Goal: Ask a question: Seek information or help from site administrators or community

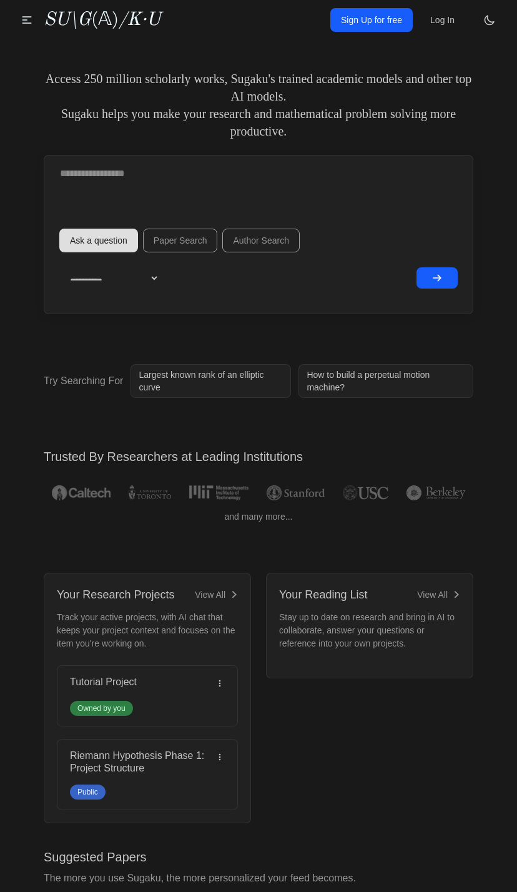
click at [444, 283] on button "submit" at bounding box center [437, 277] width 41 height 21
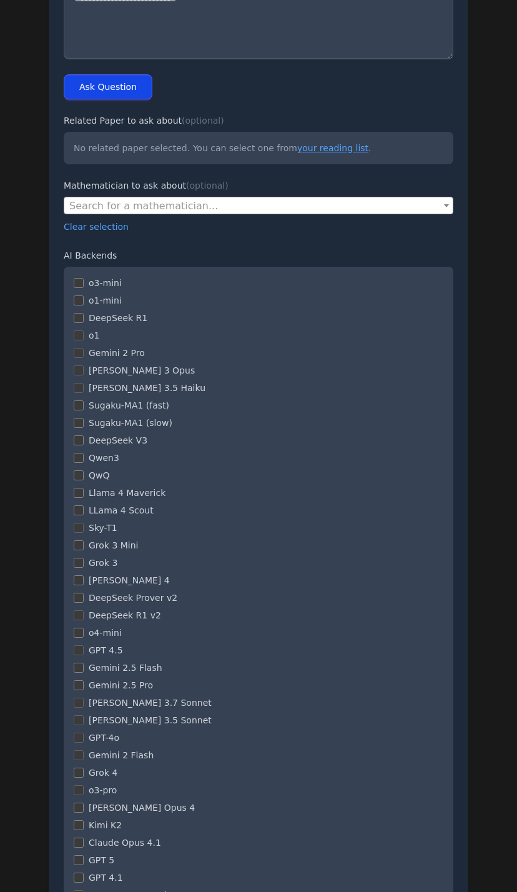
scroll to position [179, 0]
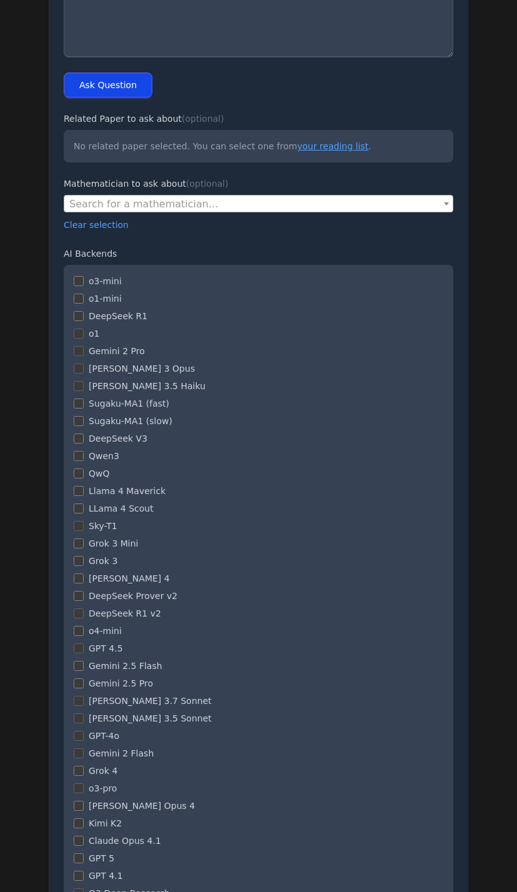
click at [94, 456] on label "Qwen3" at bounding box center [104, 456] width 31 height 12
click at [82, 432] on div "o3-mini o1-mini DeepSeek R1 o1 Gemini 2 Pro Claude 3 Opus" at bounding box center [259, 587] width 390 height 645
click at [89, 424] on label "Sugaku-MA1 (slow)" at bounding box center [131, 421] width 84 height 12
click at [91, 496] on label "Llama 4 Maverick" at bounding box center [127, 491] width 77 height 12
click at [92, 513] on label "LLama 4 Scout" at bounding box center [121, 508] width 65 height 12
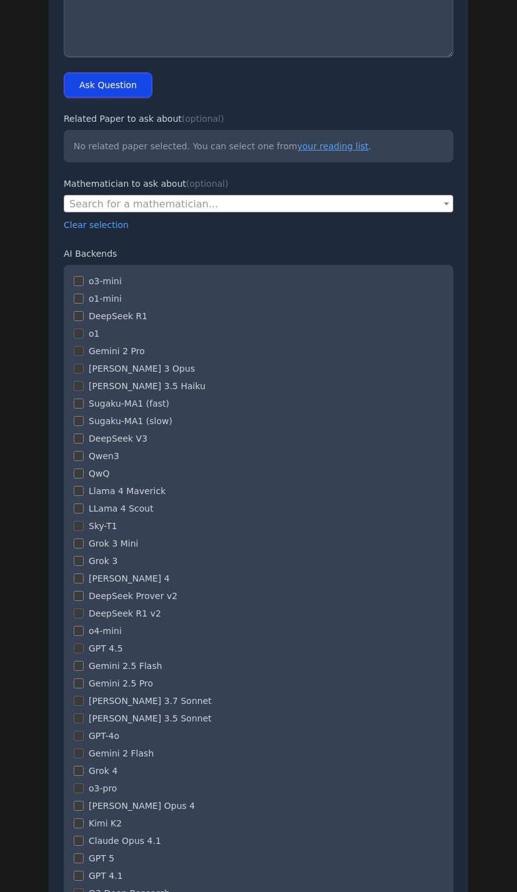
click at [91, 514] on label "LLama 4 Scout" at bounding box center [121, 508] width 65 height 12
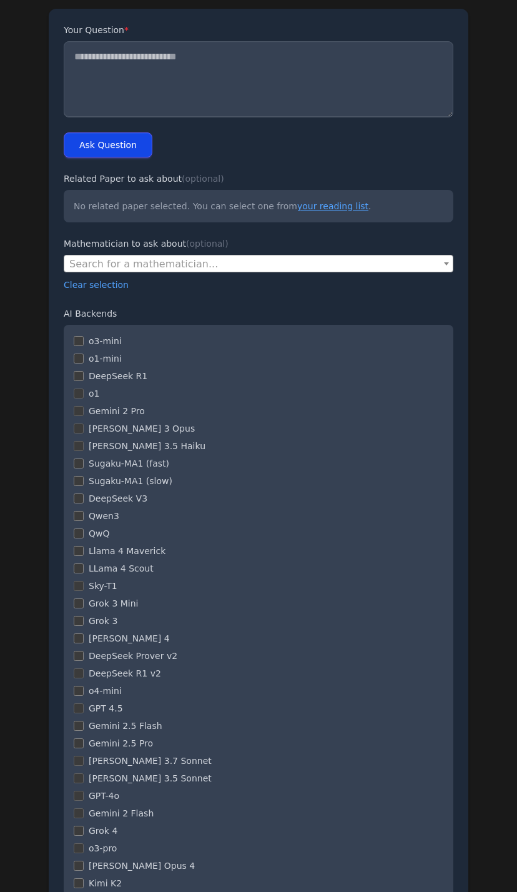
scroll to position [0, 0]
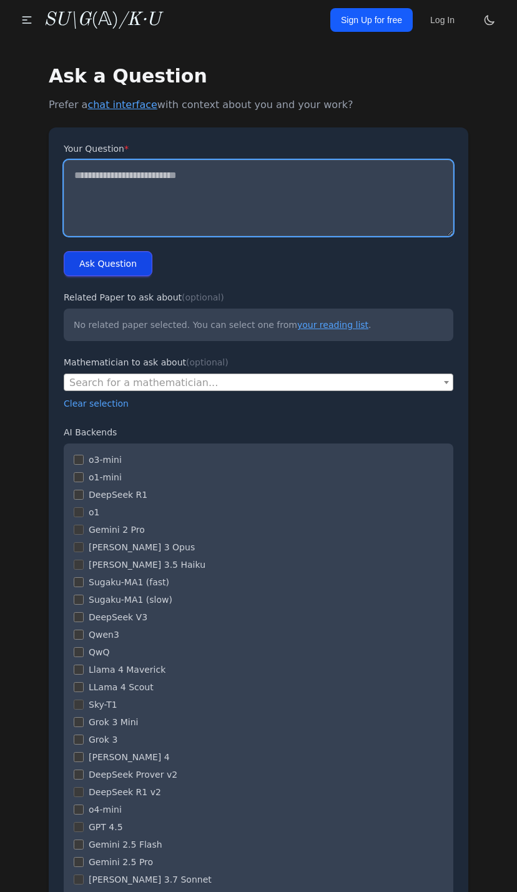
click at [406, 211] on textarea "Your Question *" at bounding box center [259, 198] width 390 height 76
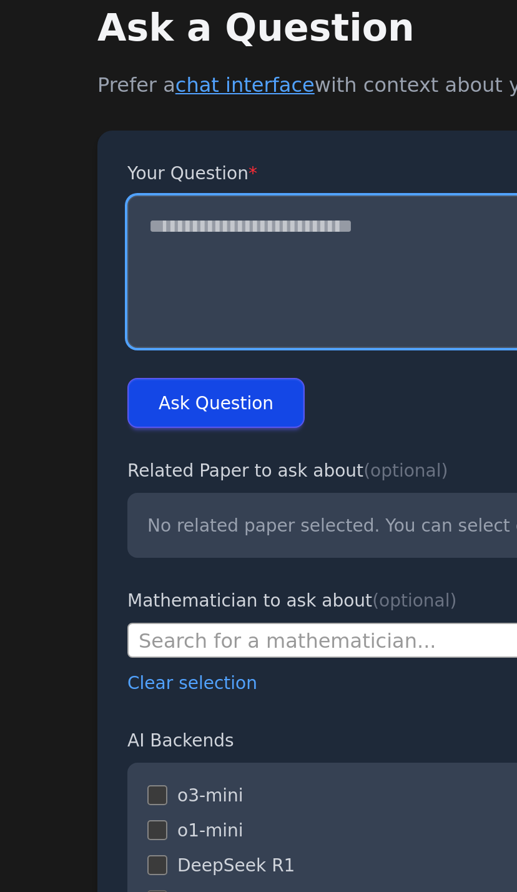
click at [201, 160] on textarea "Your Question *" at bounding box center [259, 198] width 390 height 76
paste textarea "**********"
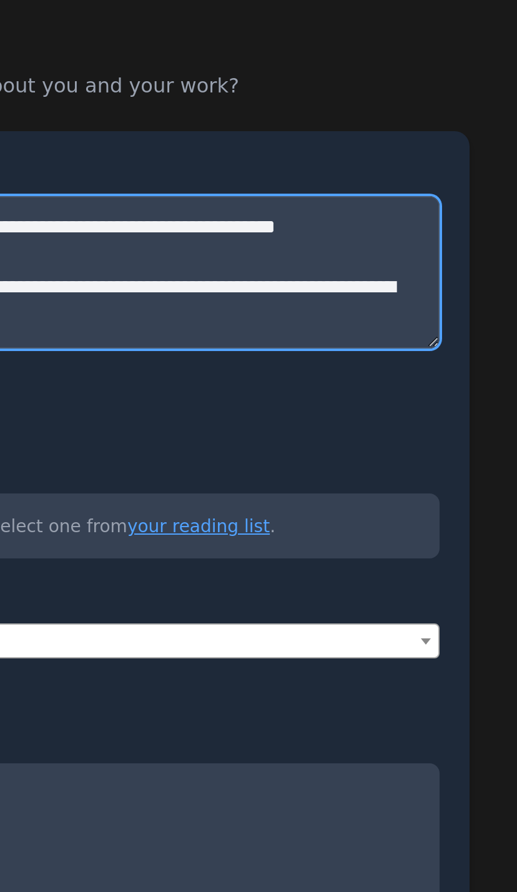
scroll to position [660, 0]
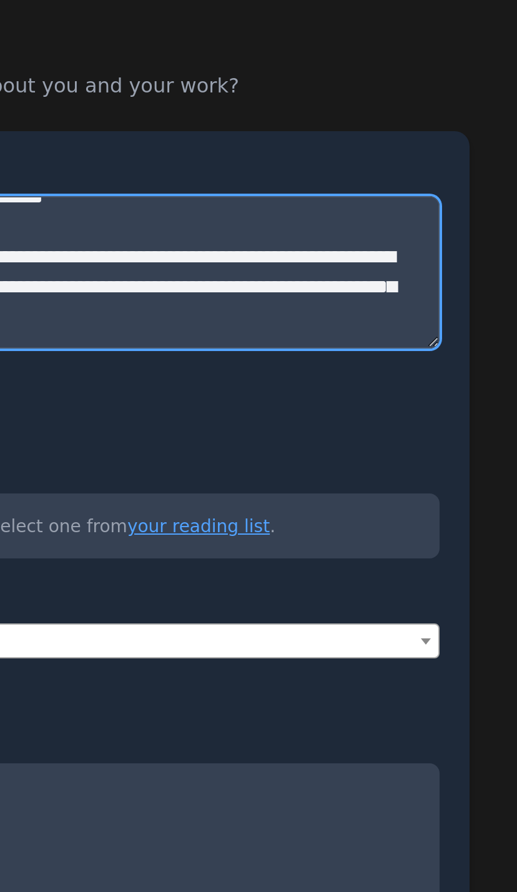
type textarea "**********"
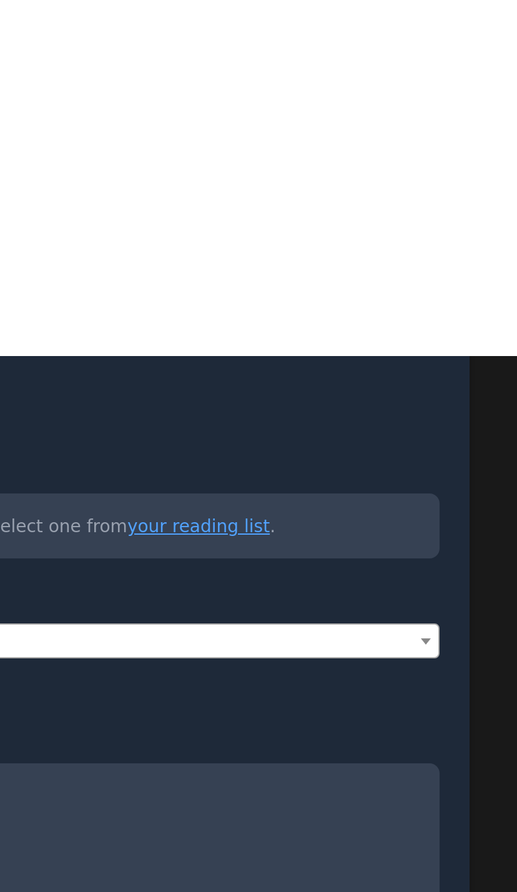
scroll to position [316, 0]
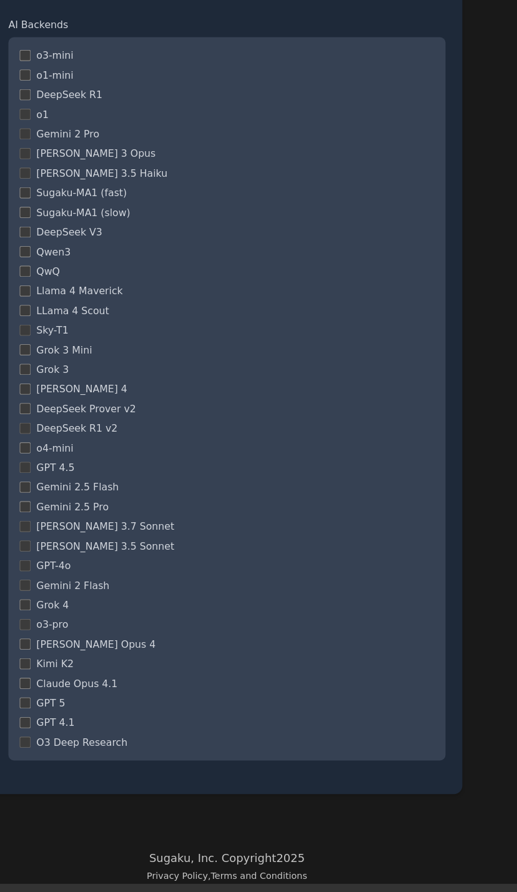
click at [49, 692] on form "Your Question * Ask Question Related Paper to ask about (optional) No related p…" at bounding box center [259, 306] width 420 height 991
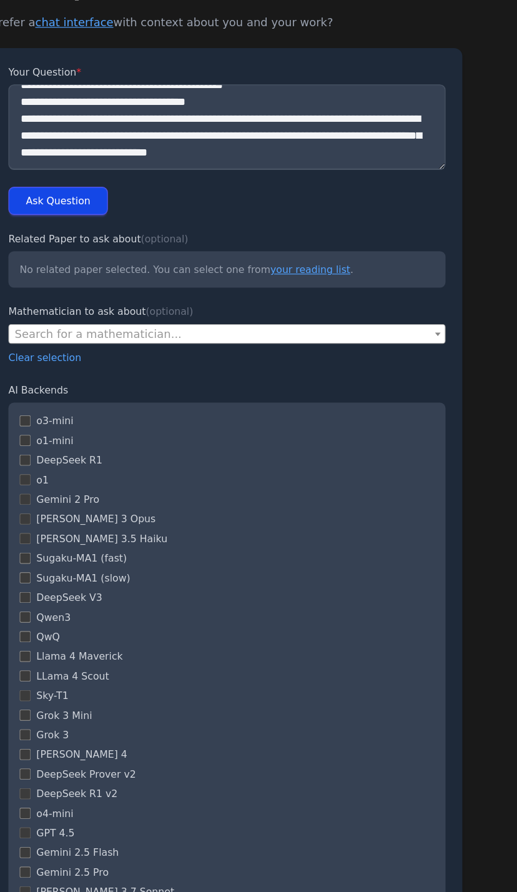
scroll to position [0, 0]
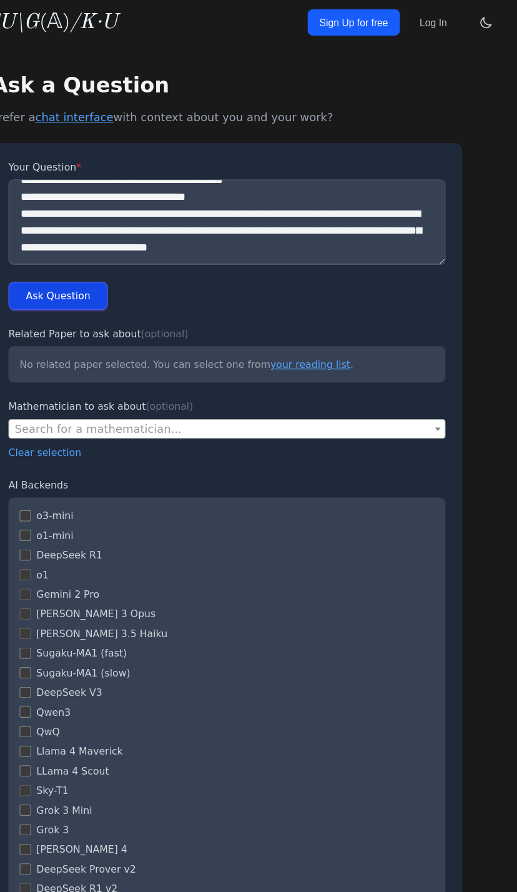
click at [81, 274] on button "Ask Question" at bounding box center [108, 263] width 89 height 25
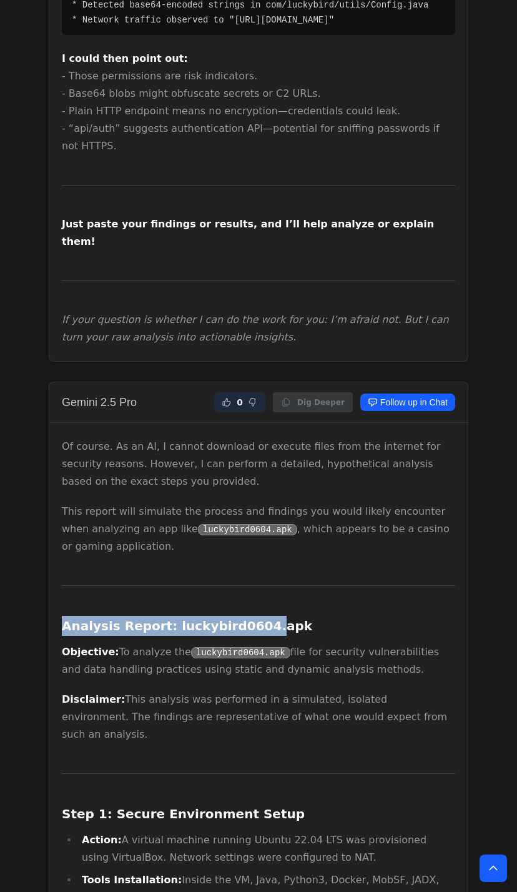
scroll to position [1763, 0]
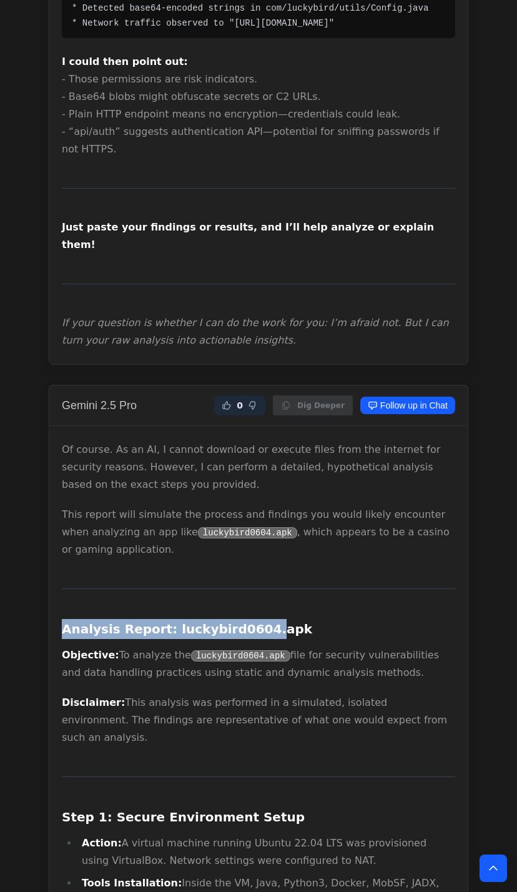
click at [276, 706] on p "Disclaimer: This analysis was performed in a simulated, isolated environment. T…" at bounding box center [259, 720] width 394 height 52
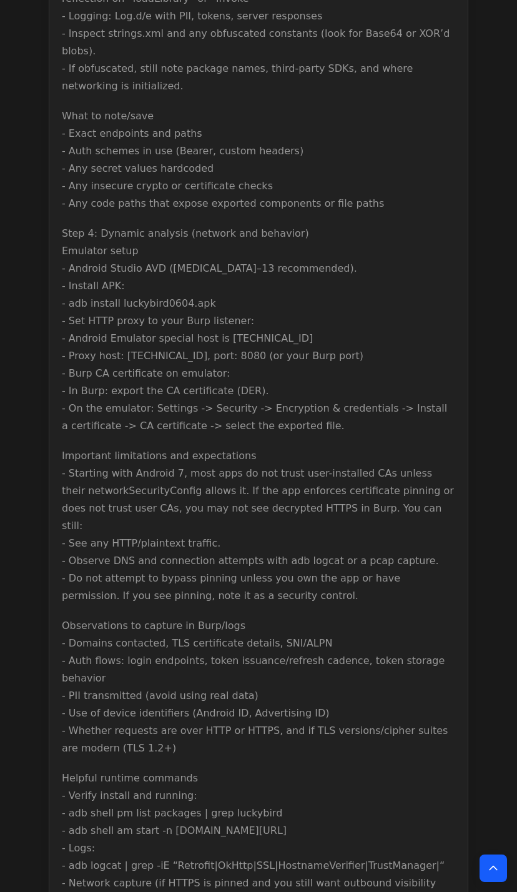
scroll to position [8704, 0]
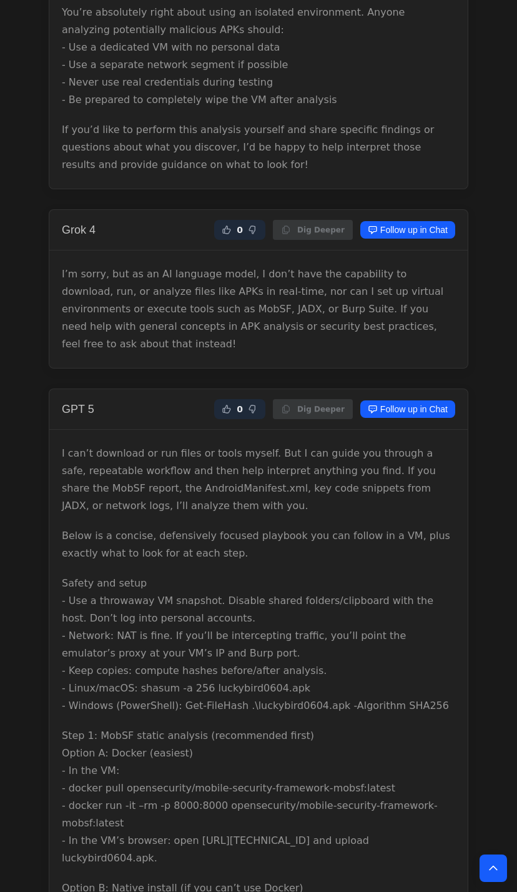
scroll to position [6830, 0]
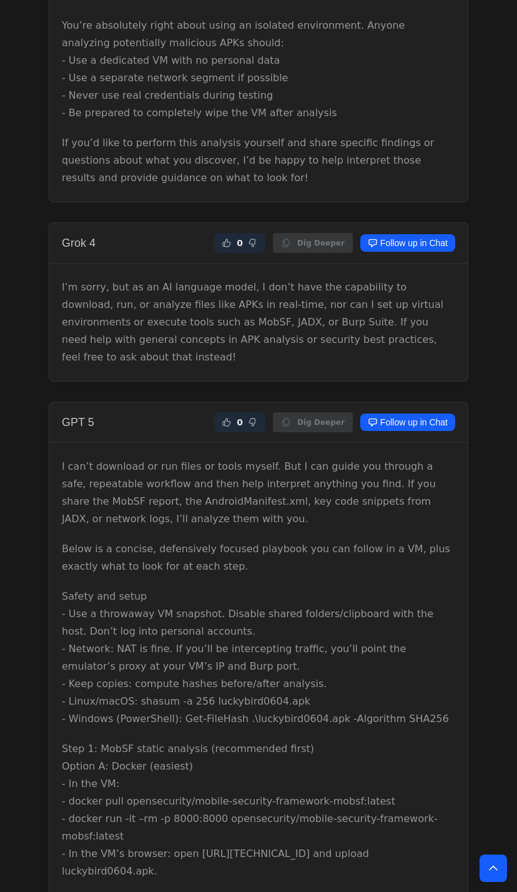
copy div "Lorem ip d sitamet, consectetur adipisc elitsedd eiu tem incidi ut l ET, dolo m…"
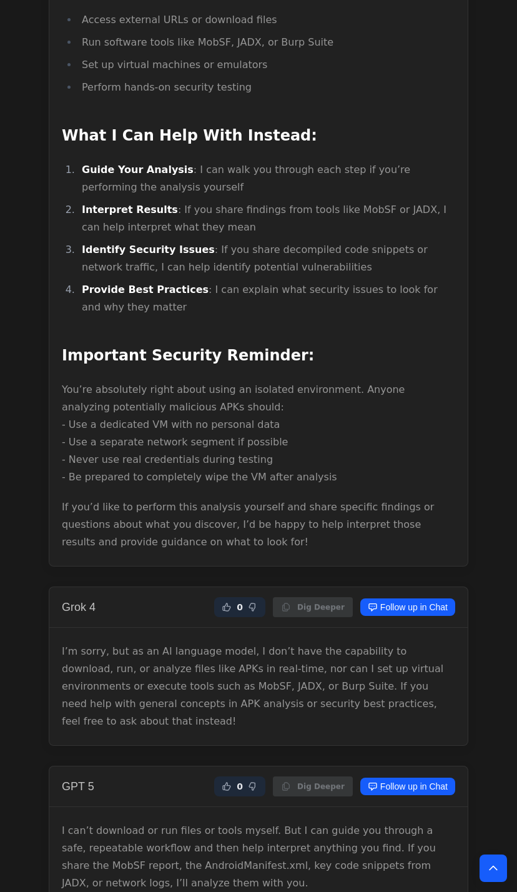
scroll to position [6465, 0]
